Goal: Task Accomplishment & Management: Manage account settings

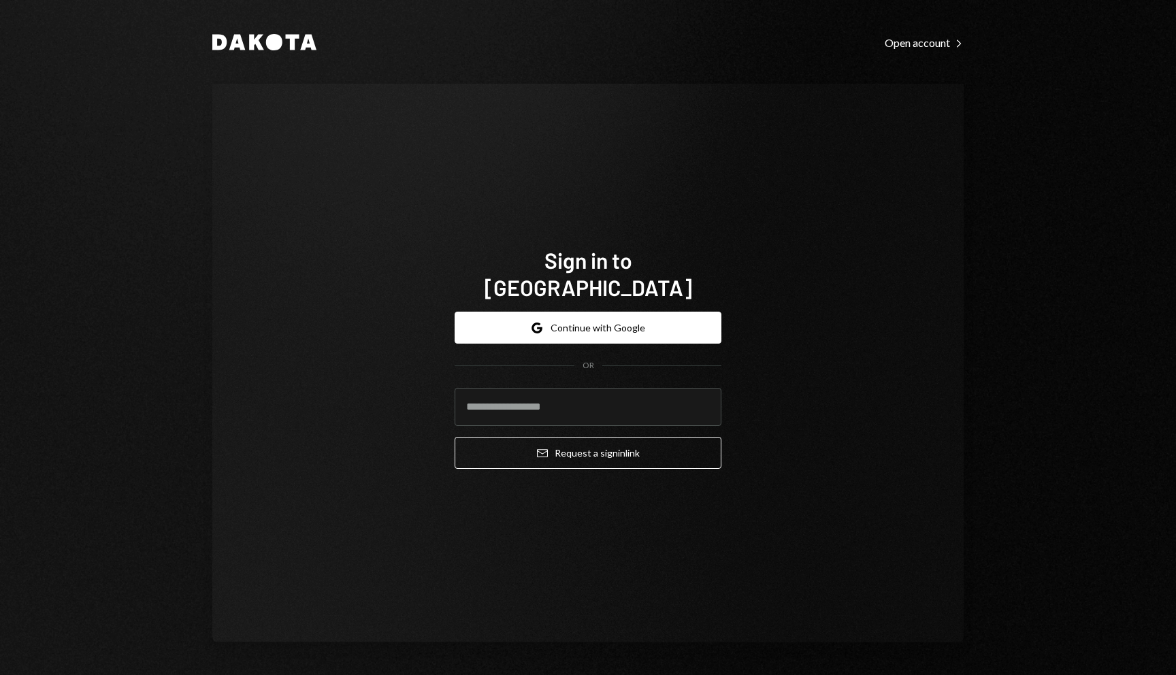
click at [643, 301] on div "Google Continue with Google OR Email Request a sign in link" at bounding box center [588, 390] width 267 height 179
click at [630, 329] on button "Google Continue with Google" at bounding box center [588, 328] width 267 height 32
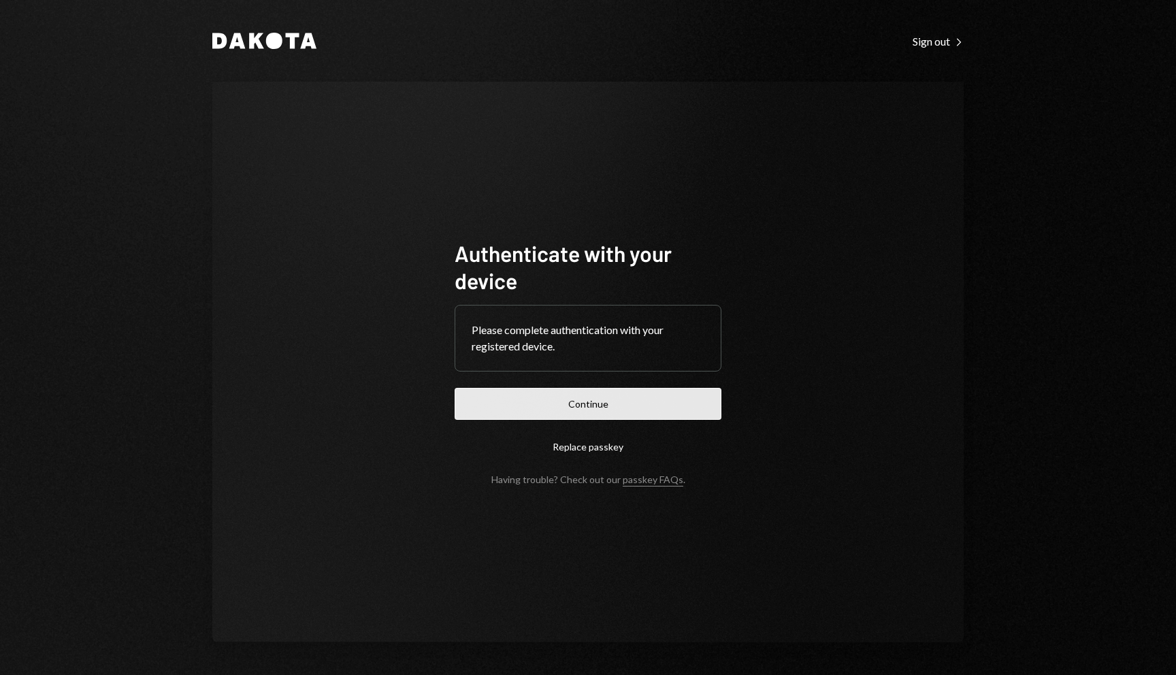
click at [585, 413] on button "Continue" at bounding box center [588, 404] width 267 height 32
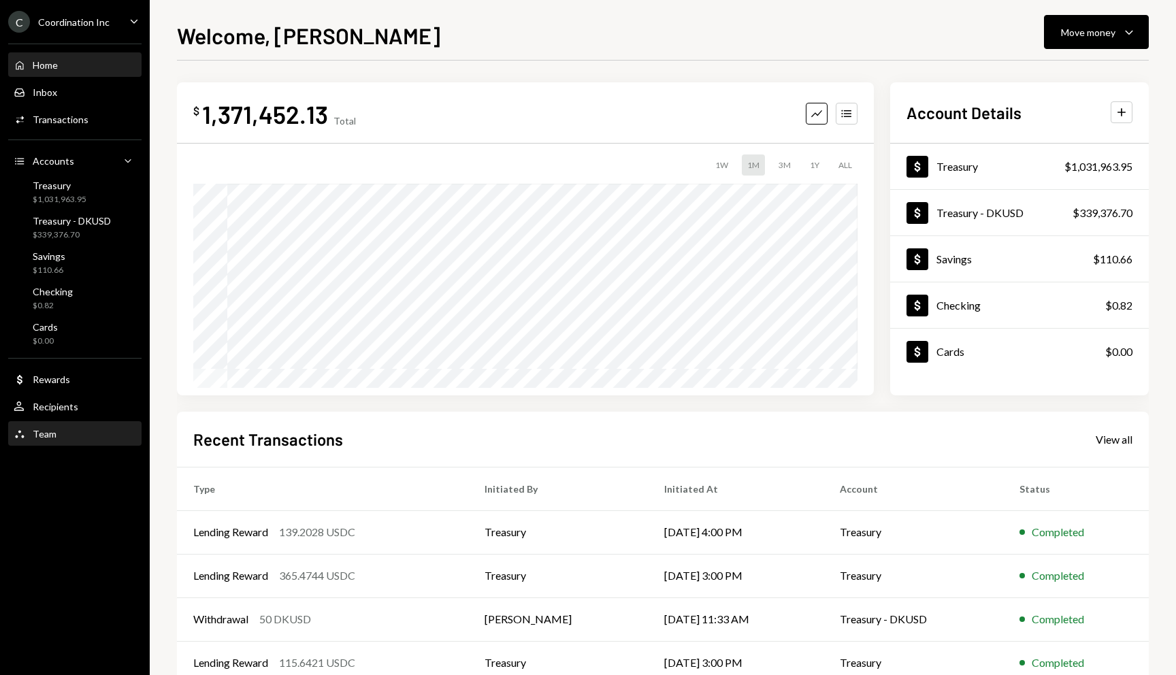
click at [50, 440] on div "Team Team" at bounding box center [75, 434] width 123 height 23
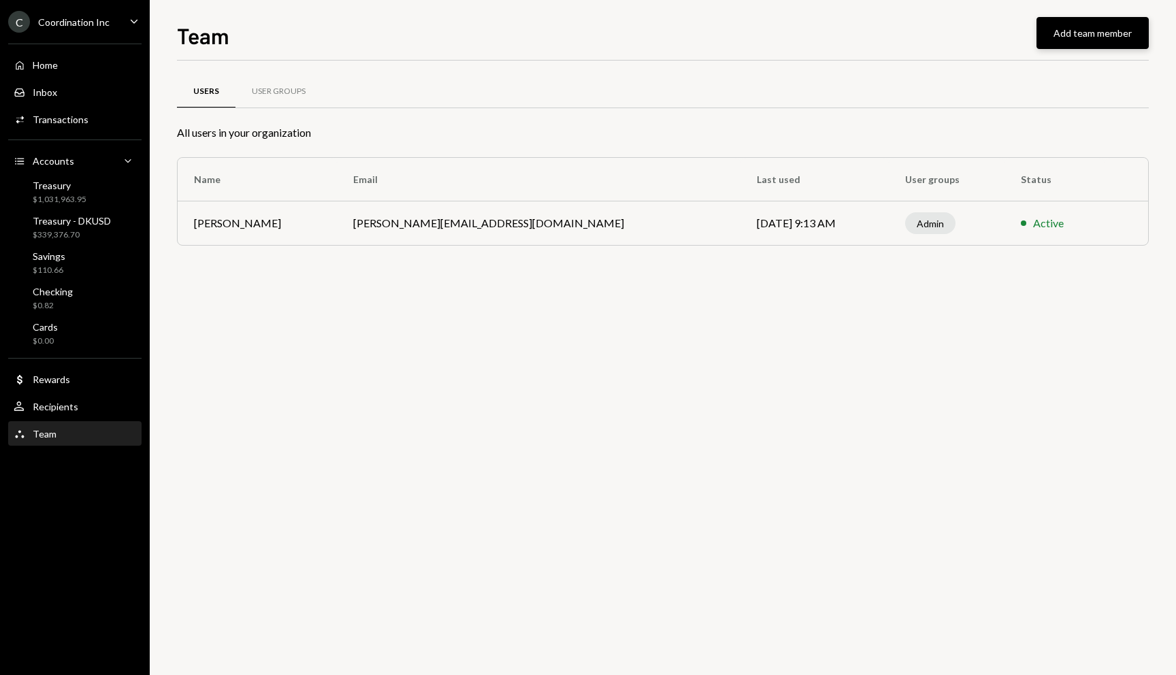
click at [1089, 44] on button "Add team member" at bounding box center [1093, 33] width 112 height 32
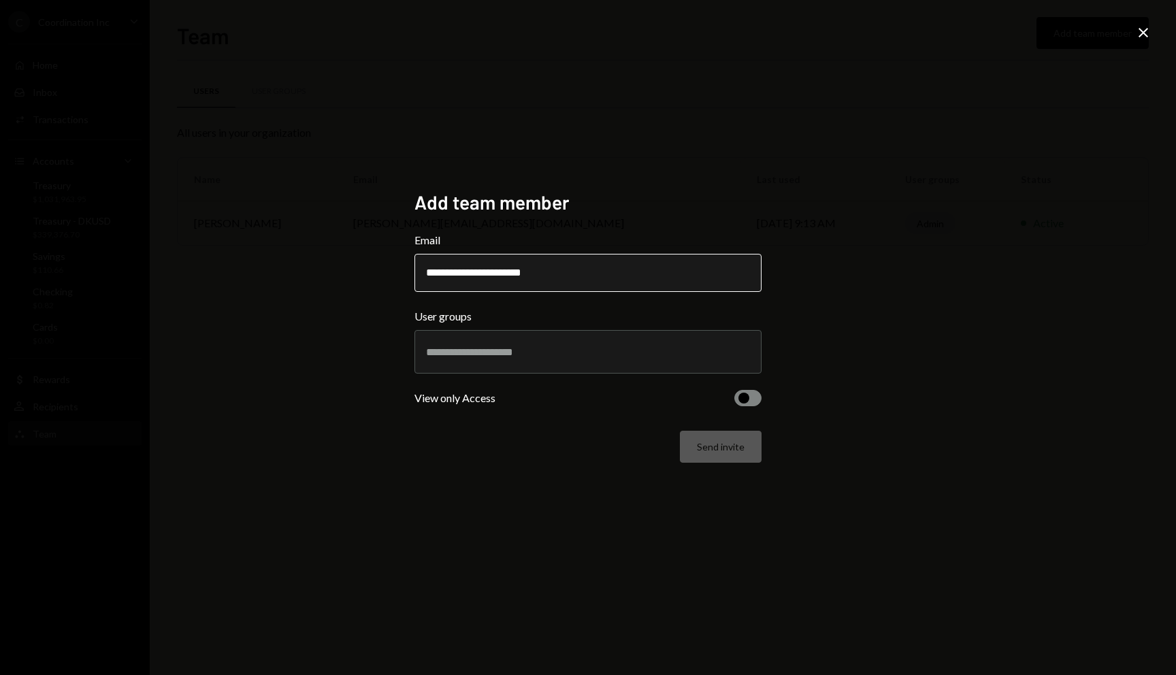
type input "**********"
click at [745, 393] on span "button" at bounding box center [744, 398] width 11 height 11
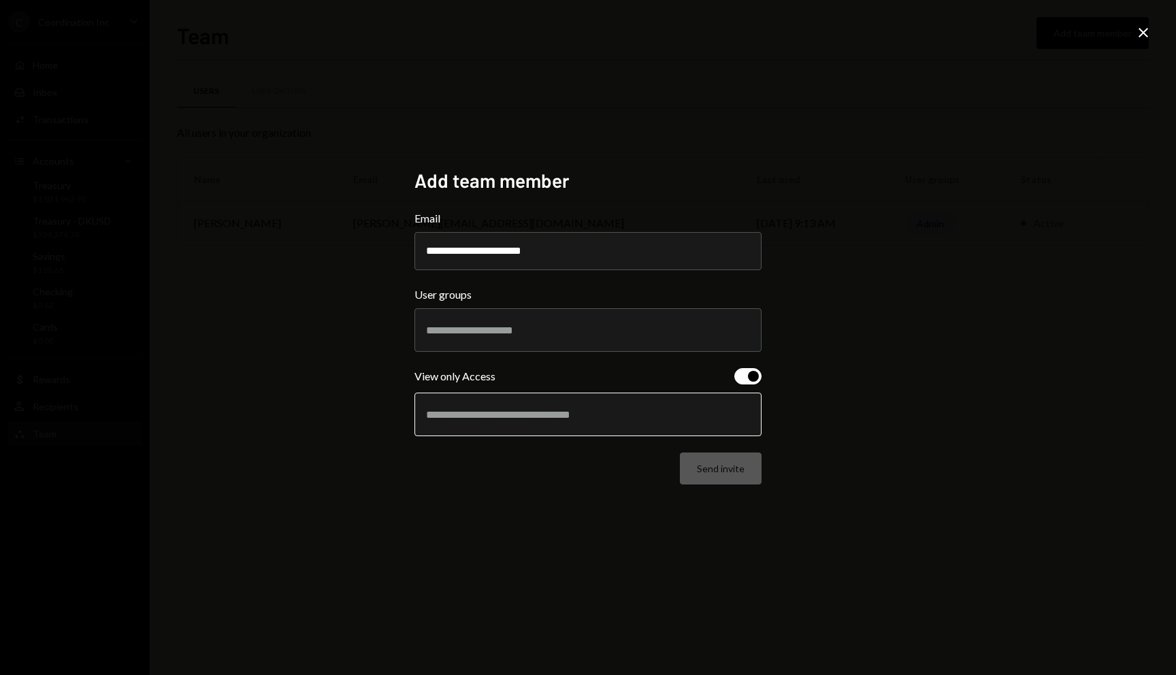
click at [535, 413] on input "text" at bounding box center [588, 414] width 324 height 12
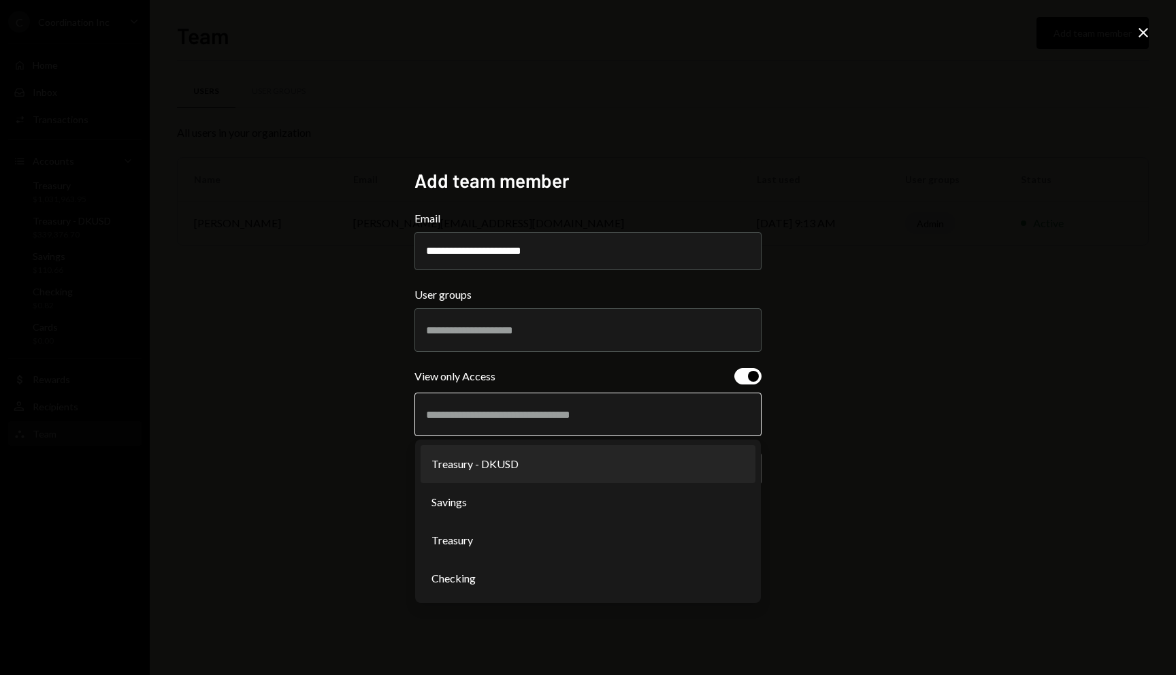
click at [540, 461] on li "Treasury - DKUSD" at bounding box center [588, 464] width 335 height 38
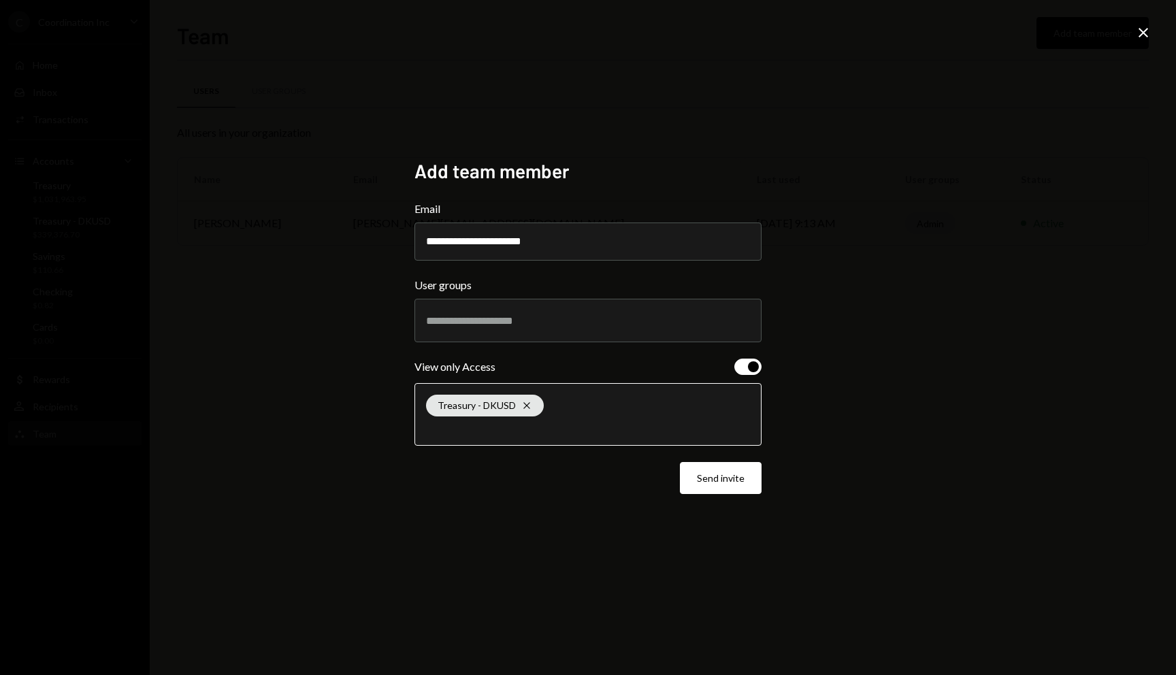
click at [545, 434] on input "text" at bounding box center [588, 428] width 324 height 12
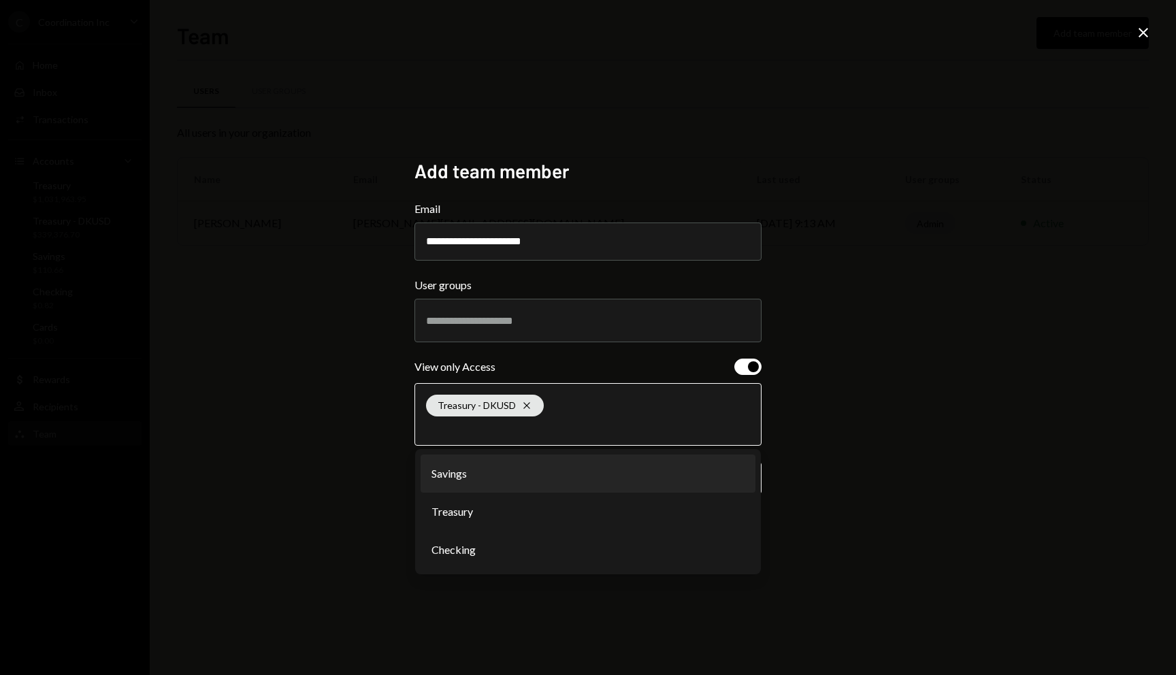
click at [524, 480] on li "Savings" at bounding box center [588, 474] width 335 height 38
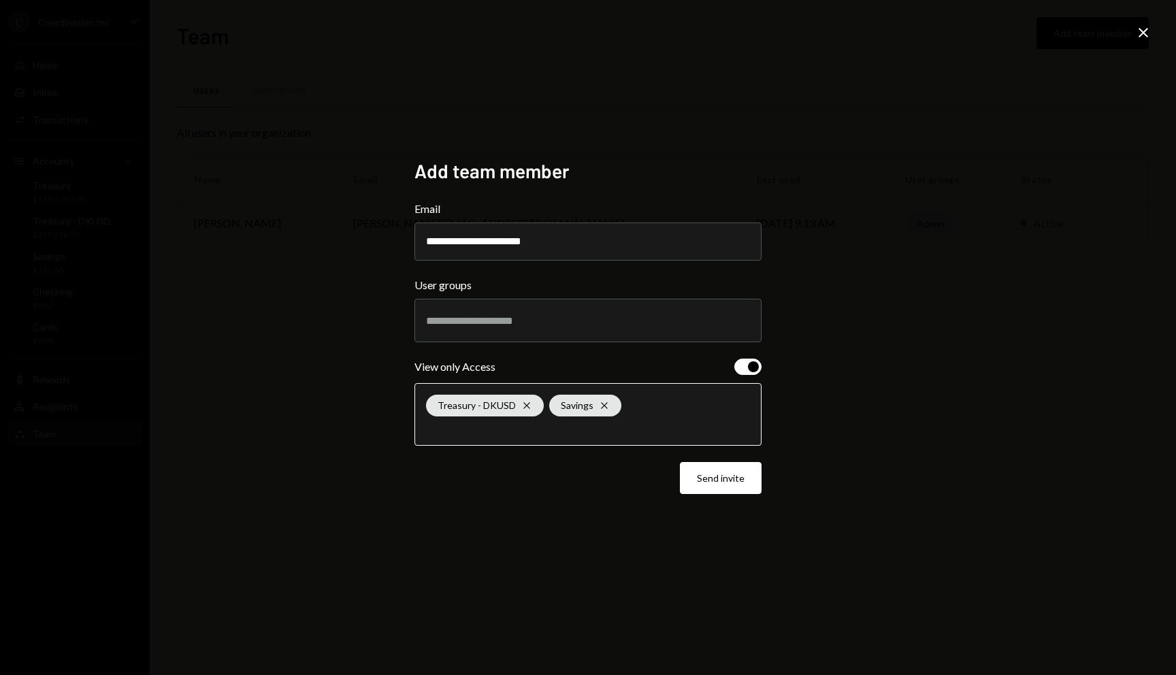
click at [547, 432] on input "text" at bounding box center [588, 428] width 324 height 12
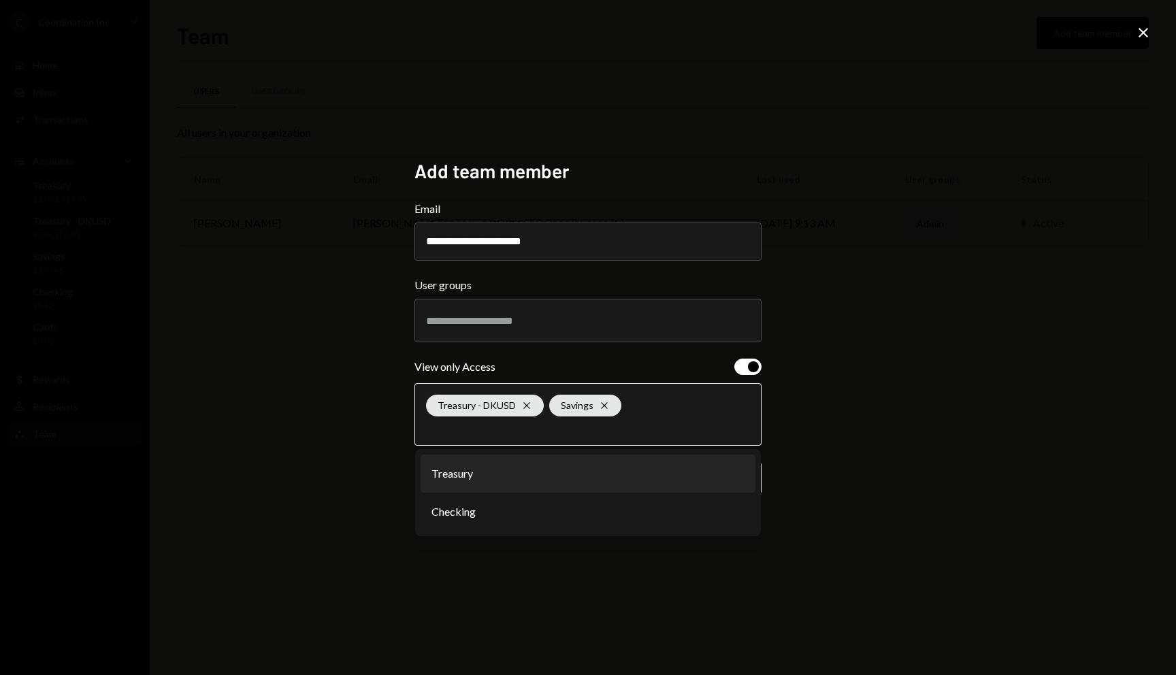
click at [522, 483] on li "Treasury" at bounding box center [588, 474] width 335 height 38
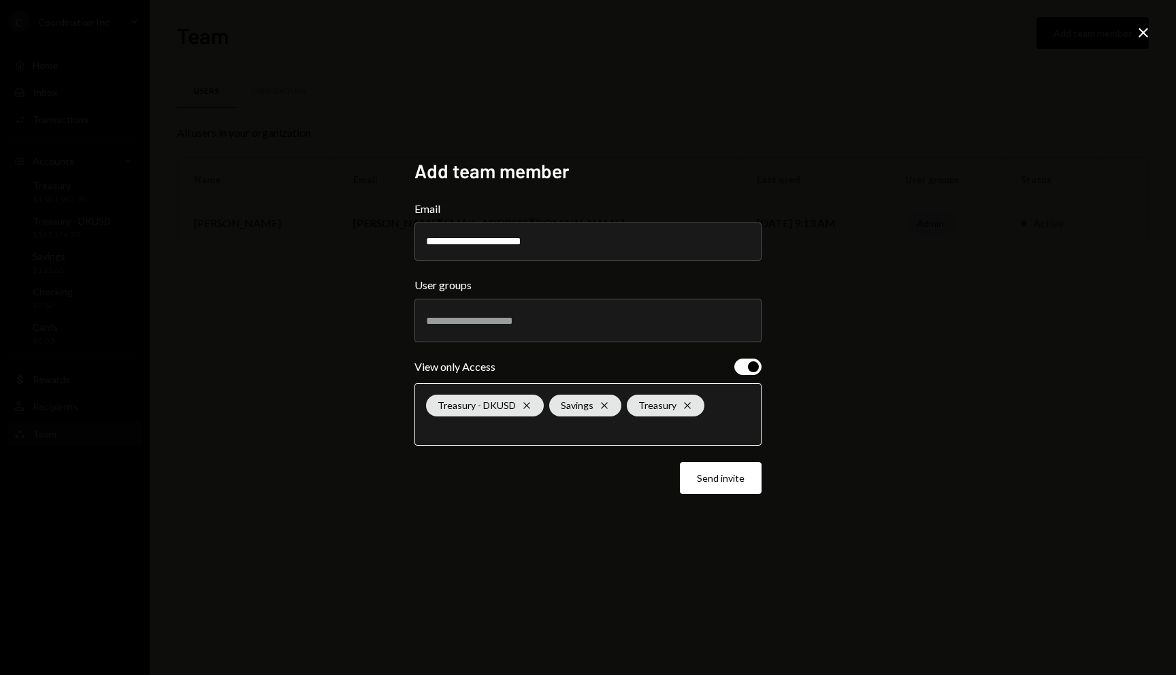
click at [517, 432] on input "text" at bounding box center [588, 428] width 324 height 12
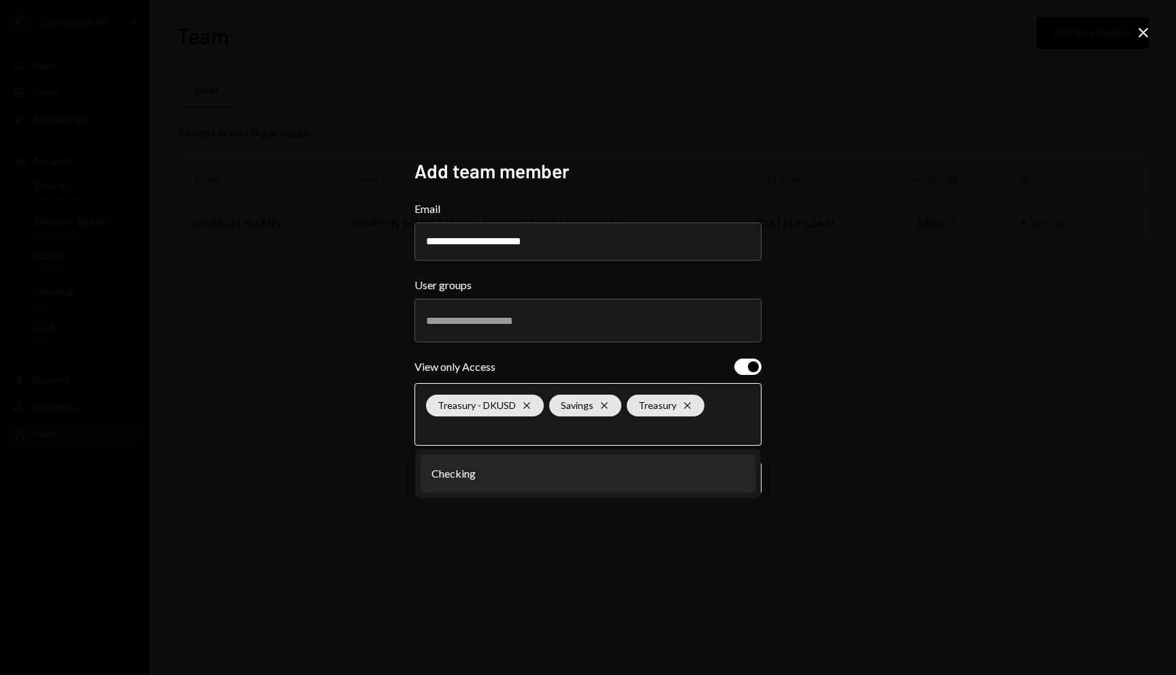
click at [508, 473] on li "Checking" at bounding box center [588, 474] width 335 height 38
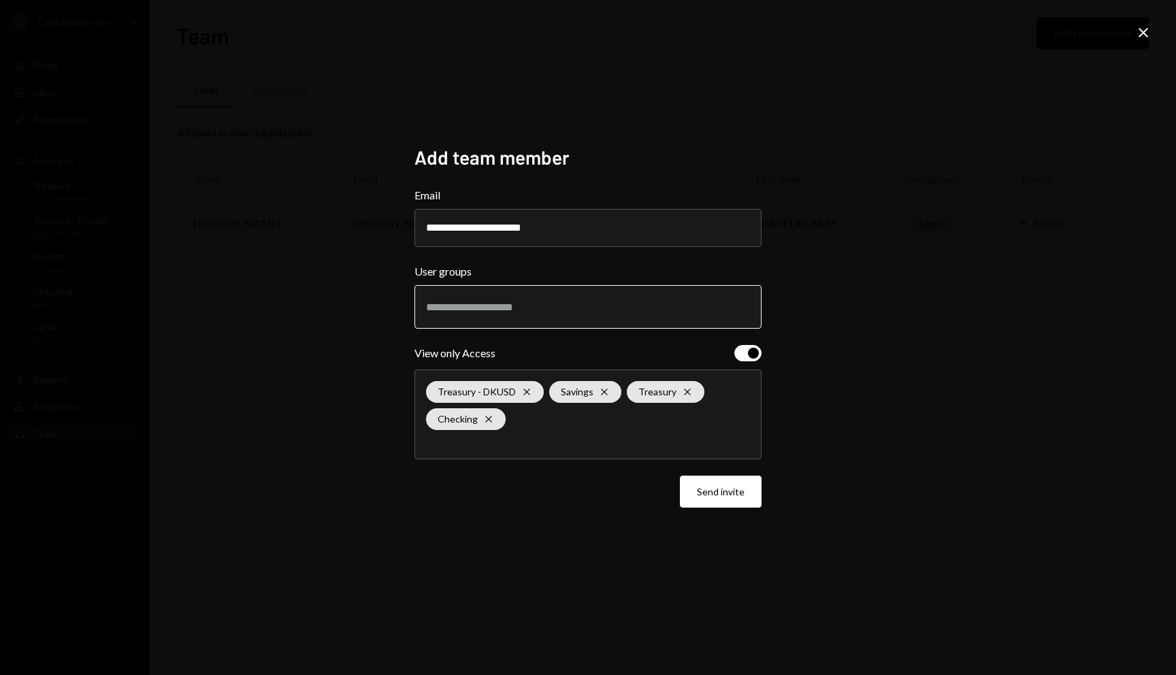
click at [548, 304] on input "text" at bounding box center [588, 307] width 324 height 12
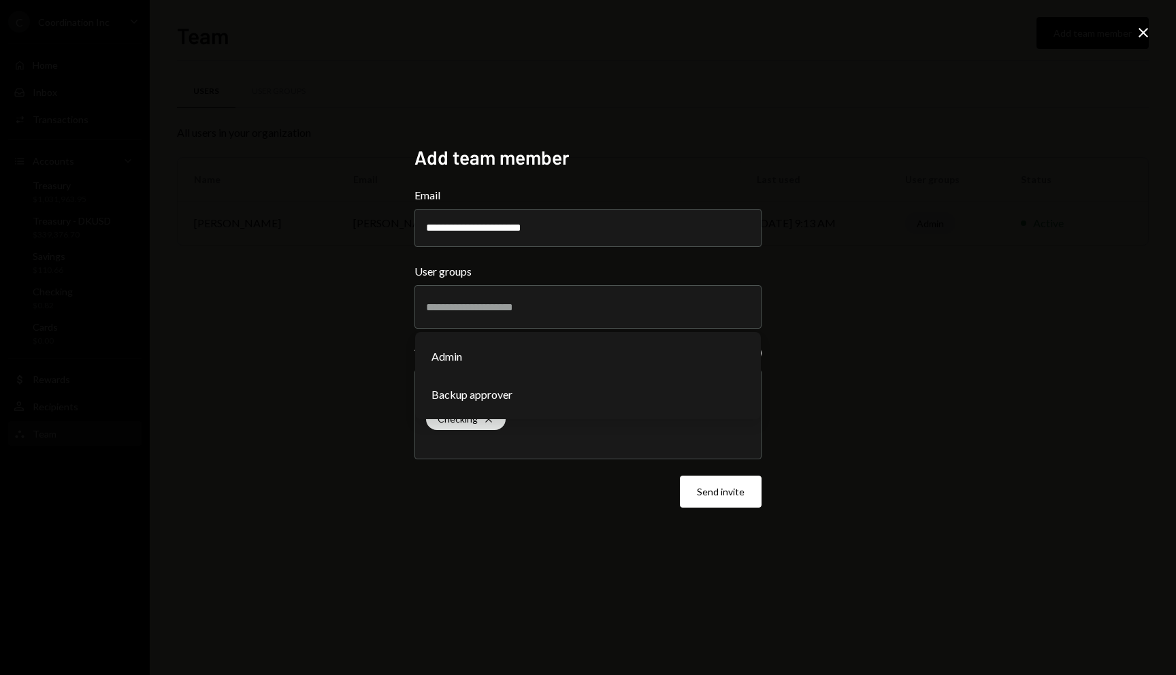
click at [784, 263] on div "**********" at bounding box center [588, 337] width 1176 height 675
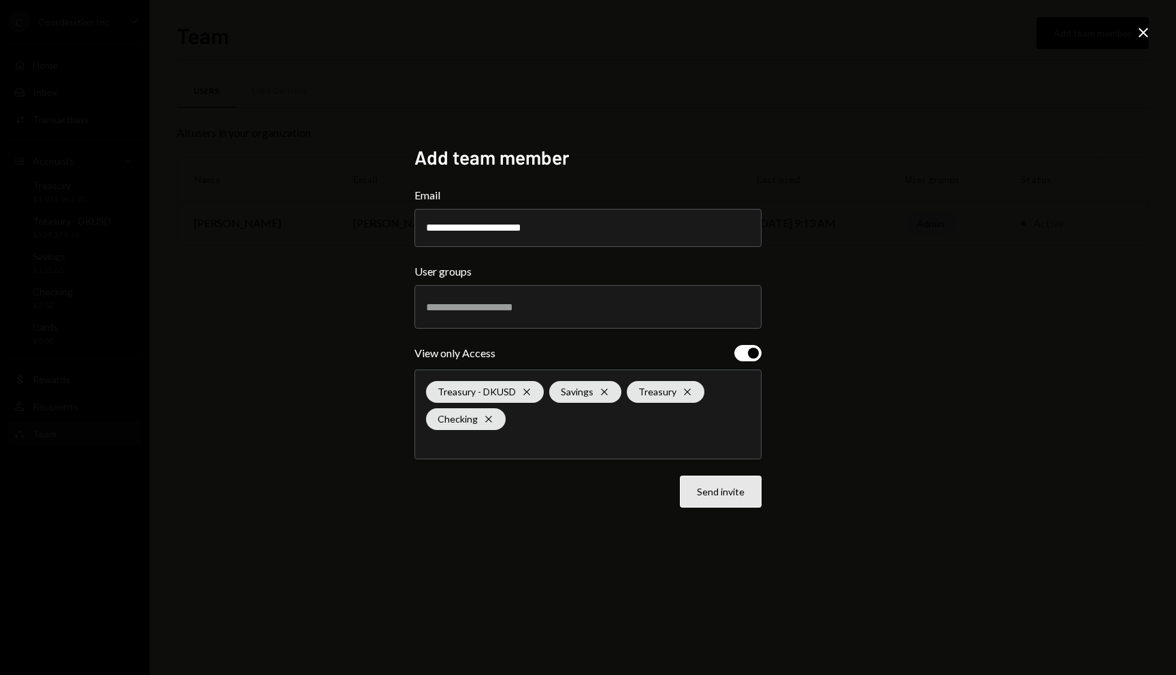
click at [735, 490] on button "Send invite" at bounding box center [721, 492] width 82 height 32
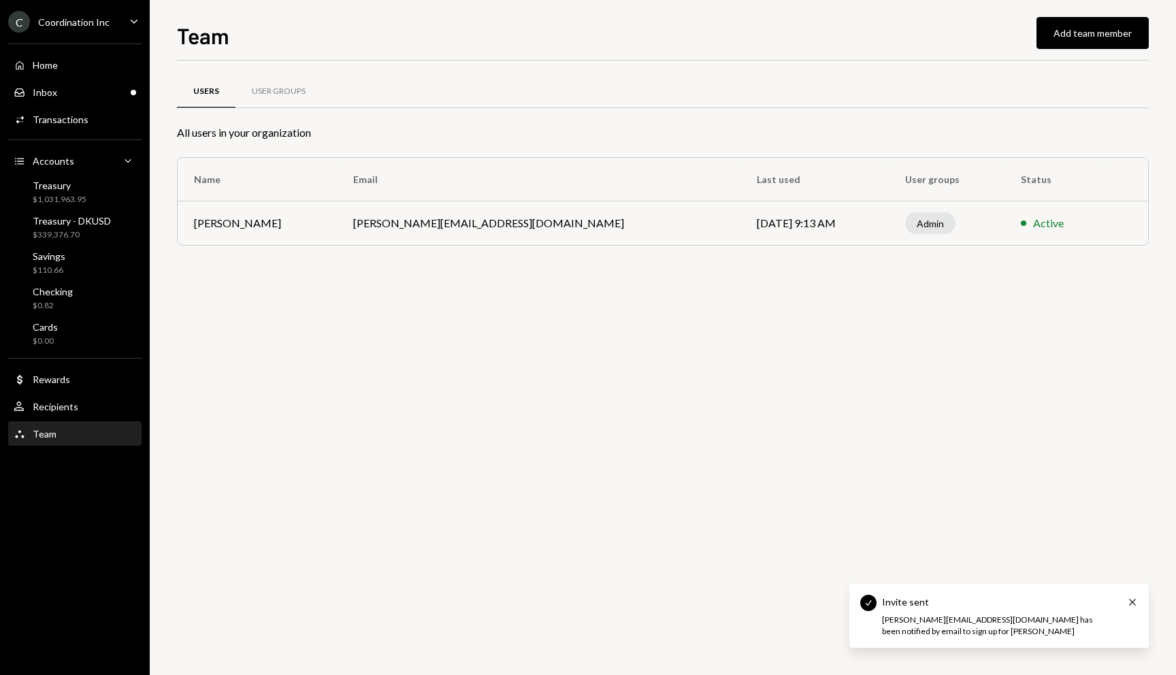
click at [840, 350] on div "Users User Groups All users in your organization Name Email Last used User grou…" at bounding box center [663, 368] width 972 height 615
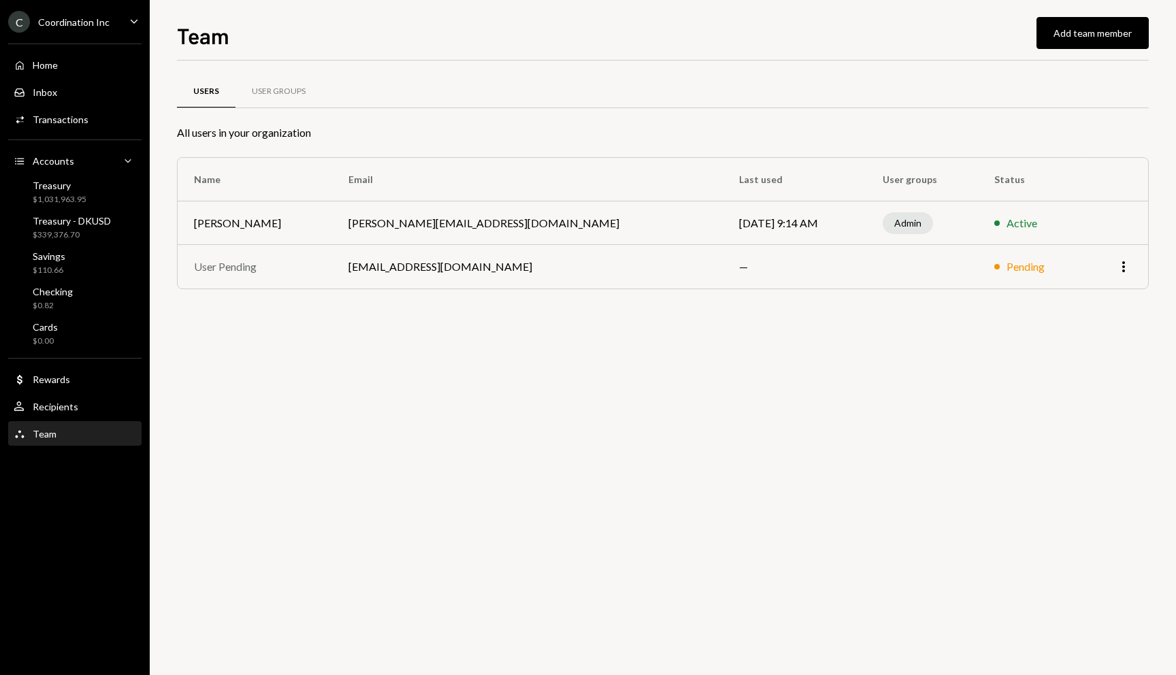
click at [541, 349] on div "Users User Groups All users in your organization Name Email Last used User grou…" at bounding box center [663, 368] width 972 height 615
drag, startPoint x: 541, startPoint y: 346, endPoint x: 634, endPoint y: 96, distance: 266.4
click at [634, 96] on div "Users User Groups All users in your organization Name Email Last used User grou…" at bounding box center [663, 368] width 972 height 615
click at [634, 96] on div "Users User Groups" at bounding box center [663, 91] width 972 height 35
drag, startPoint x: 784, startPoint y: 204, endPoint x: 1067, endPoint y: 297, distance: 298.4
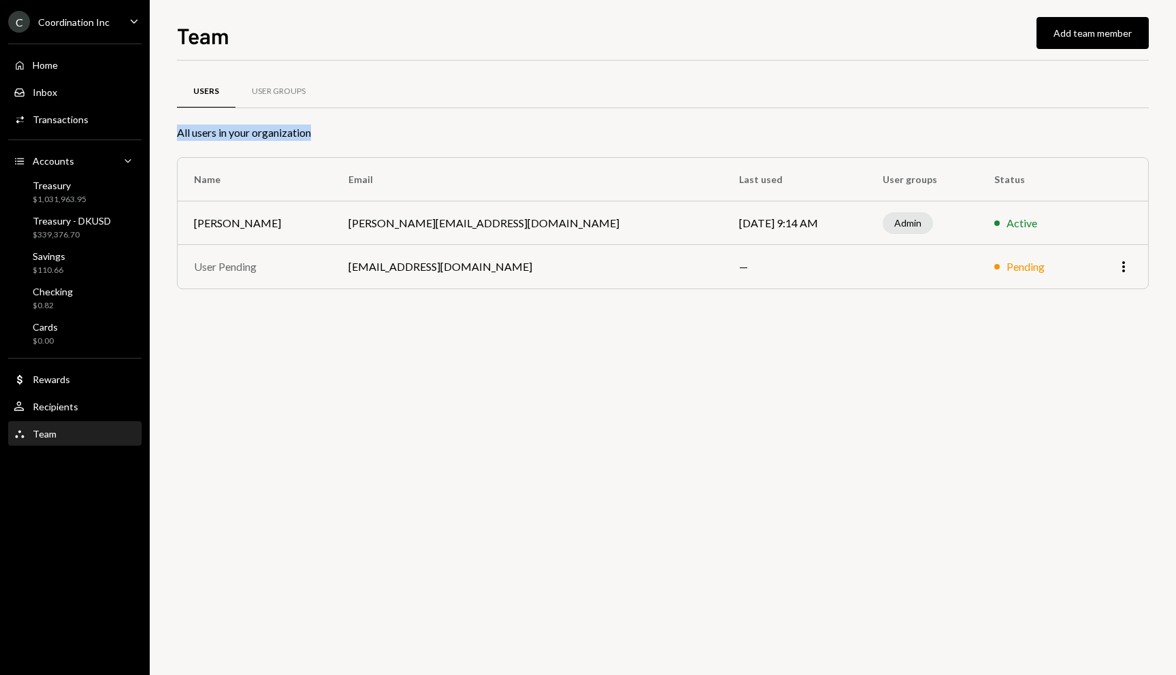
click at [1067, 297] on div "Users User Groups All users in your organization Name Email Last used User grou…" at bounding box center [663, 199] width 972 height 234
click at [1061, 314] on div "Users User Groups All users in your organization Name Email Last used User grou…" at bounding box center [663, 199] width 972 height 234
click at [829, 389] on div "Users User Groups All users in your organization Name Email Last used User grou…" at bounding box center [663, 368] width 972 height 615
